Goal: Browse casually

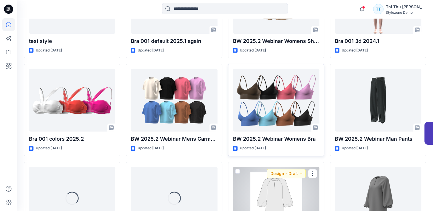
scroll to position [730, 0]
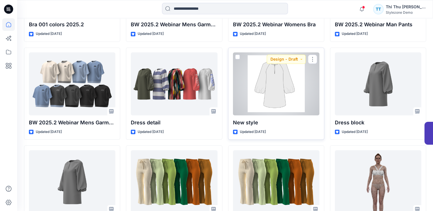
click at [275, 107] on div at bounding box center [276, 83] width 86 height 63
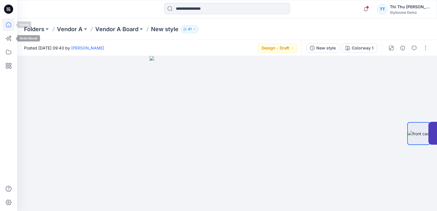
click at [7, 26] on icon at bounding box center [8, 24] width 13 height 13
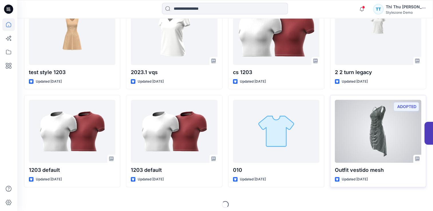
scroll to position [2348, 0]
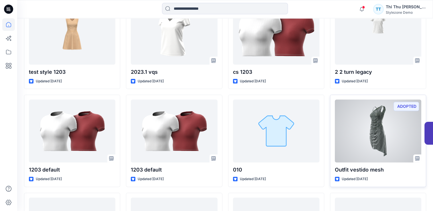
click at [381, 133] on div at bounding box center [378, 131] width 86 height 63
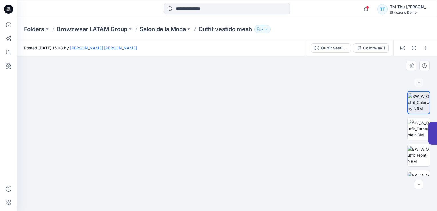
drag, startPoint x: 180, startPoint y: 132, endPoint x: 173, endPoint y: 129, distance: 7.6
click at [169, 130] on img at bounding box center [227, 93] width 314 height 236
drag, startPoint x: 237, startPoint y: 122, endPoint x: 241, endPoint y: 131, distance: 10.0
click at [240, 131] on img at bounding box center [227, 115] width 226 height 191
drag, startPoint x: 222, startPoint y: 149, endPoint x: 270, endPoint y: 156, distance: 48.9
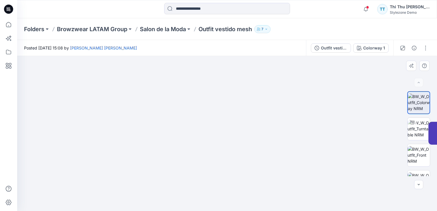
click at [273, 157] on img at bounding box center [227, 126] width 226 height 170
drag, startPoint x: 249, startPoint y: 150, endPoint x: 278, endPoint y: 145, distance: 29.3
click at [267, 148] on img at bounding box center [227, 124] width 226 height 173
click at [420, 135] on img at bounding box center [418, 129] width 22 height 18
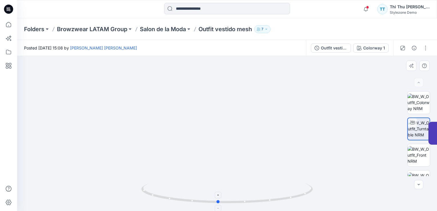
drag, startPoint x: 262, startPoint y: 203, endPoint x: 245, endPoint y: 204, distance: 16.6
click at [246, 204] on icon at bounding box center [227, 193] width 173 height 21
drag, startPoint x: 250, startPoint y: 202, endPoint x: 240, endPoint y: 201, distance: 10.1
click at [229, 202] on icon at bounding box center [227, 193] width 173 height 21
click at [236, 202] on icon at bounding box center [227, 193] width 173 height 21
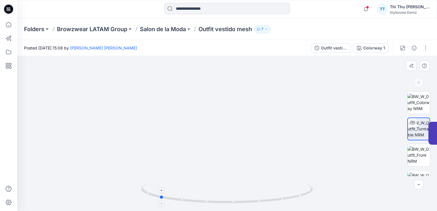
drag, startPoint x: 263, startPoint y: 201, endPoint x: 253, endPoint y: 201, distance: 9.7
click at [247, 202] on icon at bounding box center [227, 193] width 173 height 21
click at [250, 202] on icon at bounding box center [227, 193] width 173 height 21
drag, startPoint x: 268, startPoint y: 200, endPoint x: 250, endPoint y: 199, distance: 17.2
click at [245, 200] on icon at bounding box center [227, 193] width 173 height 21
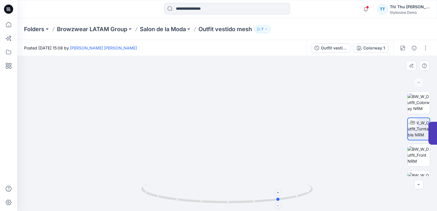
drag, startPoint x: 255, startPoint y: 199, endPoint x: 264, endPoint y: 198, distance: 8.6
click at [254, 199] on icon at bounding box center [227, 193] width 173 height 21
click at [254, 197] on icon at bounding box center [227, 193] width 173 height 21
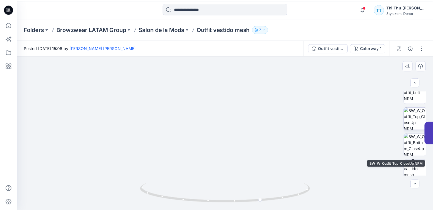
scroll to position [122, 0]
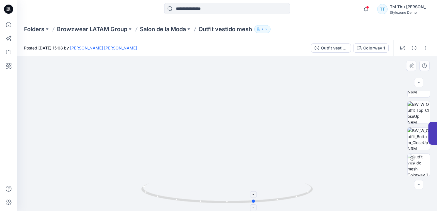
drag, startPoint x: 301, startPoint y: 197, endPoint x: 292, endPoint y: 201, distance: 9.8
click at [292, 202] on icon at bounding box center [227, 193] width 173 height 21
click at [7, 25] on icon at bounding box center [8, 24] width 13 height 13
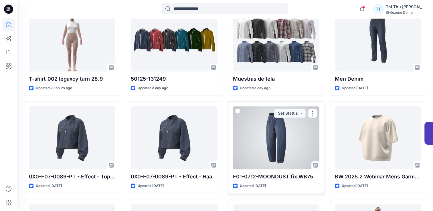
scroll to position [400, 0]
